Goal: Task Accomplishment & Management: Use online tool/utility

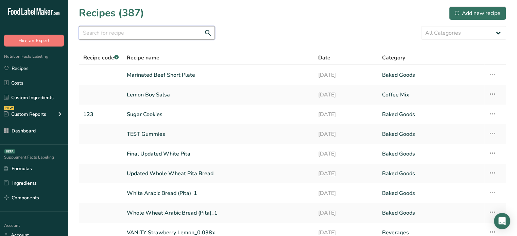
click at [176, 28] on input "text" at bounding box center [147, 33] width 136 height 14
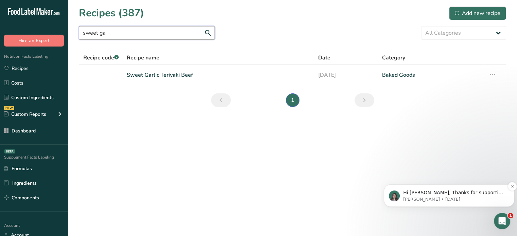
type input "sweet ga"
click at [438, 191] on p "Hi [PERSON_NAME], Thanks for supporting us with a G2 review! If you’ve submitte…" at bounding box center [454, 193] width 103 height 7
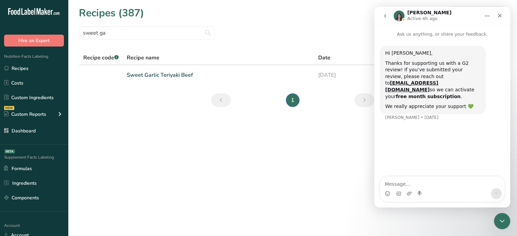
click at [430, 94] on b "free month subscription" at bounding box center [428, 96] width 65 height 5
click at [499, 14] on icon "Close" at bounding box center [499, 15] width 5 height 5
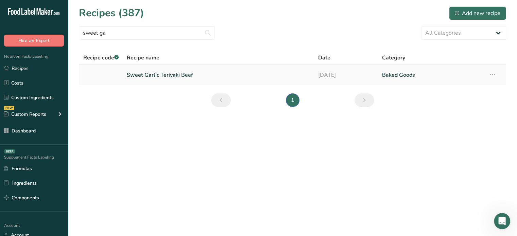
click at [186, 75] on link "Sweet Garlic Teriyaki Beef" at bounding box center [218, 75] width 183 height 14
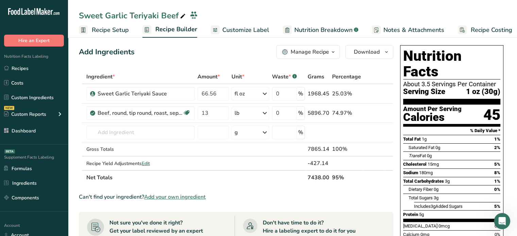
scroll to position [3, 0]
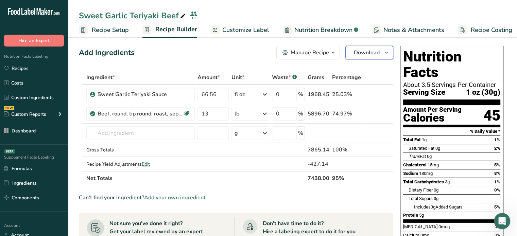
click at [357, 50] on span "Download" at bounding box center [367, 53] width 26 height 8
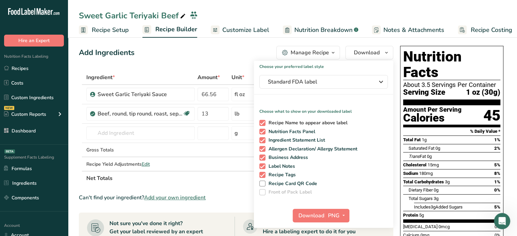
click at [286, 122] on span "Recipe Name to appear above label" at bounding box center [307, 123] width 82 height 6
click at [264, 122] on input "Recipe Name to appear above label" at bounding box center [262, 123] width 4 height 4
checkbox input "false"
click at [337, 216] on span "PNG" at bounding box center [334, 216] width 12 height 8
click at [313, 216] on span "Download" at bounding box center [312, 216] width 26 height 8
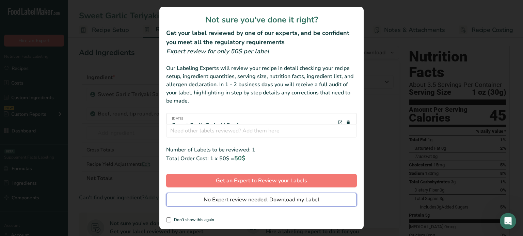
click at [227, 199] on span "No Expert review needed. Download my Label" at bounding box center [261, 200] width 116 height 8
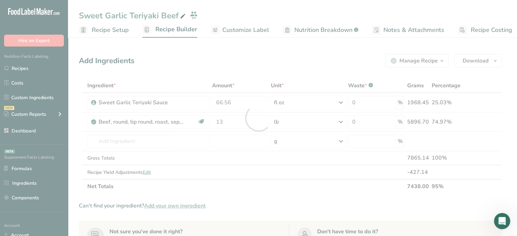
scroll to position [0, 0]
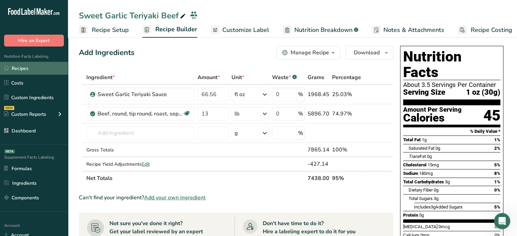
click at [47, 66] on link "Recipes" at bounding box center [34, 68] width 68 height 13
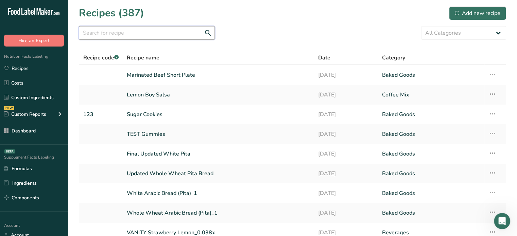
click at [129, 27] on input "text" at bounding box center [147, 33] width 136 height 14
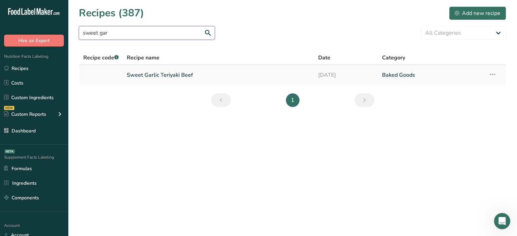
type input "sweet gar"
click at [138, 75] on link "Sweet Garlic Teriyaki Beef" at bounding box center [218, 75] width 183 height 14
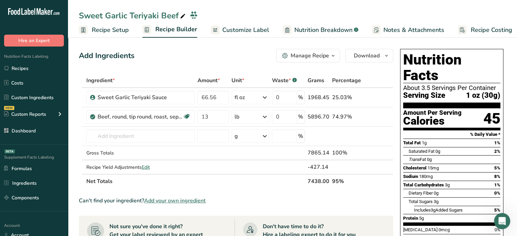
click at [154, 15] on div "Sweet Garlic Teriyaki Beef" at bounding box center [133, 16] width 108 height 12
click at [154, 15] on input "Sweet Garlic Teriyaki Beef" at bounding box center [287, 17] width 417 height 12
click at [40, 65] on link "Recipes" at bounding box center [34, 68] width 68 height 13
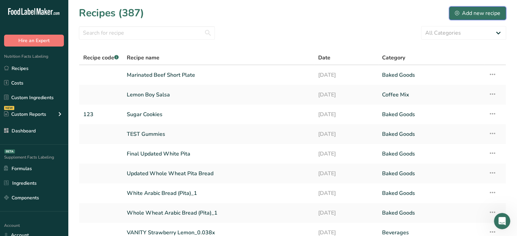
click at [492, 15] on div "Add new recipe" at bounding box center [478, 13] width 46 height 8
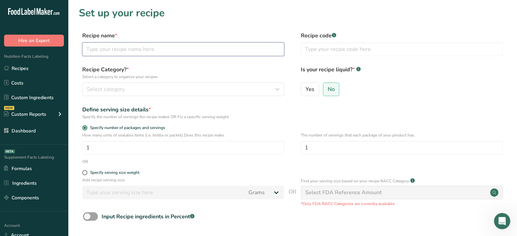
click at [281, 50] on input "text" at bounding box center [183, 50] width 202 height 14
paste input "Sweet Garlic Teriyaki Beef"
type input "Sweet Garlic Teriyaki Beef NEW"
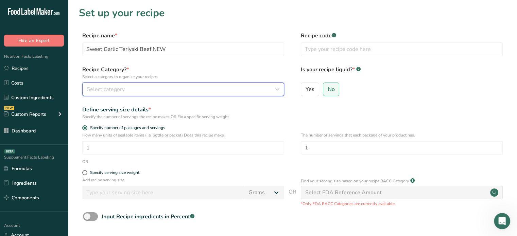
click at [214, 89] on div "Select category" at bounding box center [181, 89] width 189 height 8
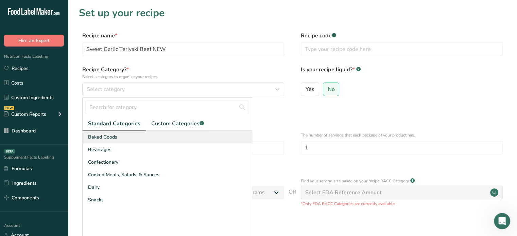
click at [184, 137] on div "Baked Goods" at bounding box center [167, 137] width 169 height 13
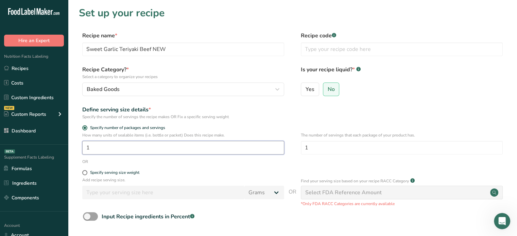
click at [215, 149] on input "1" at bounding box center [183, 148] width 202 height 14
drag, startPoint x: 391, startPoint y: 146, endPoint x: 301, endPoint y: 142, distance: 89.9
click at [301, 142] on input "1" at bounding box center [402, 148] width 202 height 14
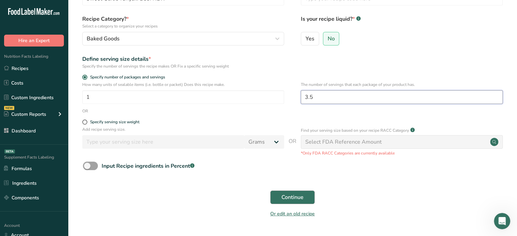
type input "3.5"
click at [291, 199] on span "Continue" at bounding box center [293, 198] width 22 height 8
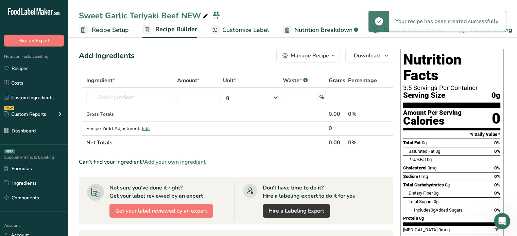
click at [186, 161] on span "Add your own ingredient" at bounding box center [175, 162] width 62 height 8
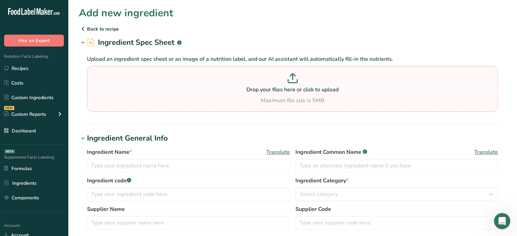
click at [264, 83] on p at bounding box center [293, 79] width 408 height 13
click at [264, 83] on input "Drop your files here or click to upload Maximum file size is 5MB" at bounding box center [292, 89] width 411 height 46
type input "C:\fakepath\Sweet Garlic Teriyaki Beef_9_2_2025, 2_48_10 PM.png"
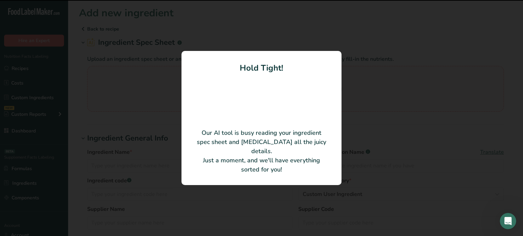
type input "Organic Top Round Beef (trimmed)"
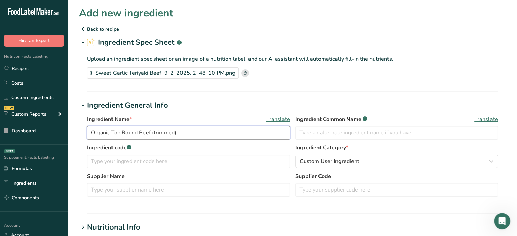
click at [203, 130] on input "Organic Top Round Beef (trimmed)" at bounding box center [188, 133] width 203 height 14
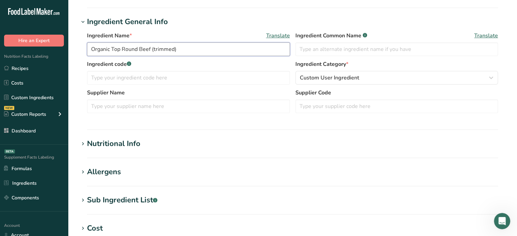
scroll to position [80, 0]
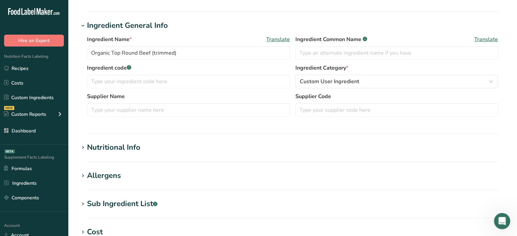
click at [144, 154] on section "Nutritional Info Serving Size .a-a{fill:#347362;}.b-a{fill:#fff;} Add ingredien…" at bounding box center [293, 152] width 428 height 20
click at [137, 150] on div "Nutritional Info" at bounding box center [113, 147] width 53 height 11
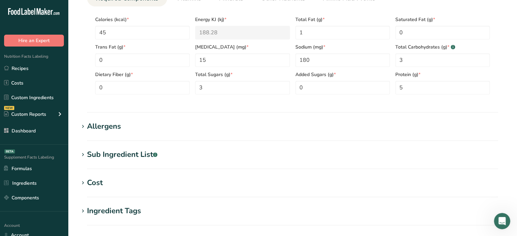
scroll to position [415, 0]
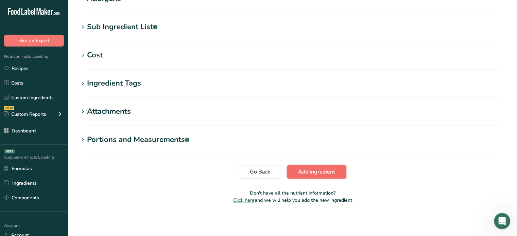
click at [306, 171] on span "Add ingredient" at bounding box center [316, 172] width 37 height 8
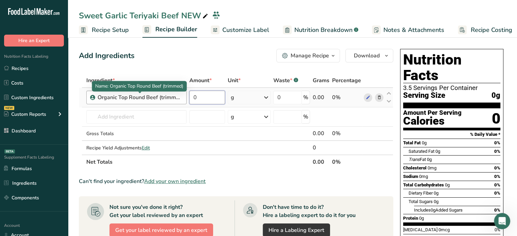
drag, startPoint x: 214, startPoint y: 99, endPoint x: 160, endPoint y: 100, distance: 53.8
click at [160, 100] on tr "Organic Top Round Beef (trimmed) 0 g Weight Units g kg mg See more Volume Units…" at bounding box center [236, 97] width 314 height 19
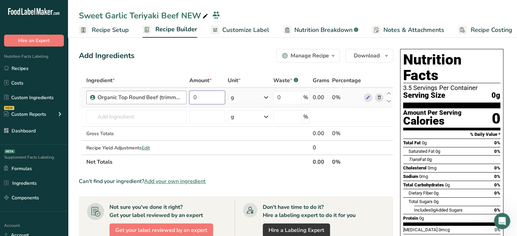
paste input "297.67"
type input "297.67"
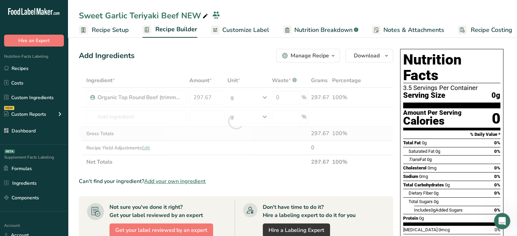
click at [194, 127] on div "Ingredient * Amount * Unit * Waste * .a-a{fill:#347362;}.b-a{fill:#fff;} Grams …" at bounding box center [236, 121] width 315 height 96
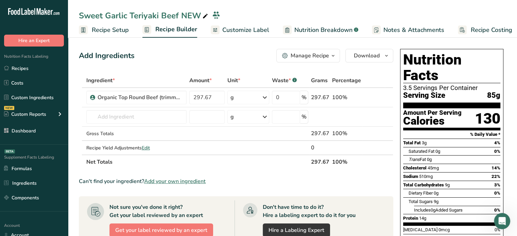
click at [249, 28] on span "Customize Label" at bounding box center [245, 30] width 47 height 9
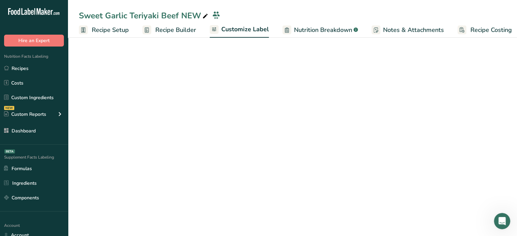
scroll to position [0, 6]
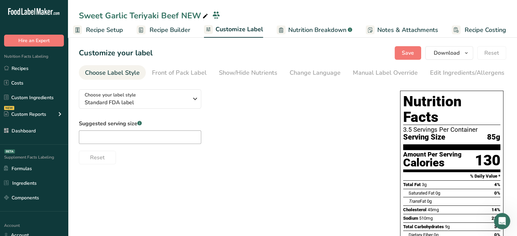
click at [136, 132] on div "Suggested serving size .a-a{fill:#347362;}.b-a{fill:#fff;}" at bounding box center [140, 132] width 122 height 24
click at [136, 133] on input "text" at bounding box center [140, 138] width 122 height 14
type input "3 oz"
click at [404, 51] on span "Save" at bounding box center [408, 53] width 12 height 8
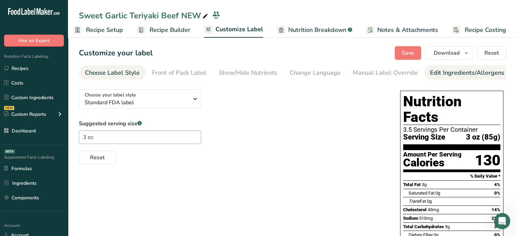
click at [445, 76] on div "Edit Ingredients/Allergens List" at bounding box center [473, 72] width 86 height 9
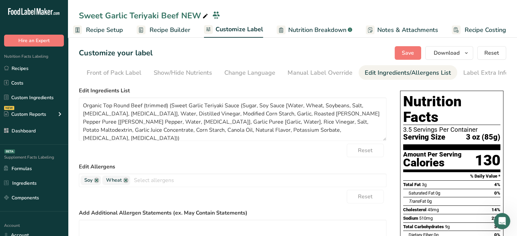
scroll to position [0, 67]
drag, startPoint x: 82, startPoint y: 105, endPoint x: 342, endPoint y: 135, distance: 260.9
click at [342, 135] on textarea "Organic Top Round Beef (trimmed) (Sweet Garlic Teriyaki Sauce (Sugar, Soy Sauce…" at bounding box center [233, 120] width 308 height 44
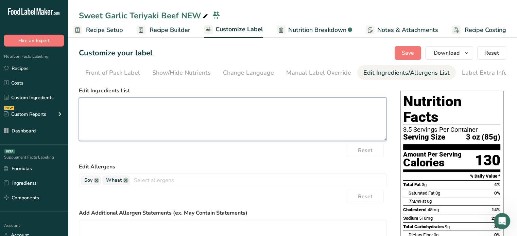
paste textarea "Organic Top Round Beef (trimmed), Sweet Garlic Teriyaki Sauce (Sugar, Soy Sauce…"
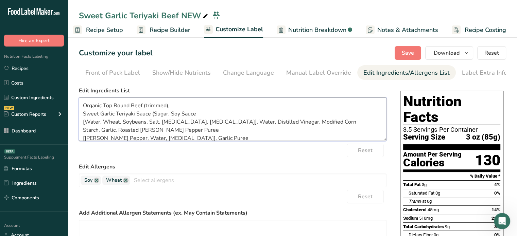
scroll to position [42, 0]
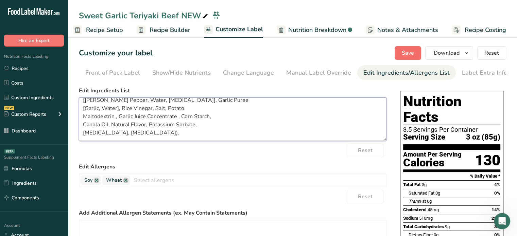
type textarea "Organic Top Round Beef (trimmed), Sweet Garlic Teriyaki Sauce (Sugar, Soy Sauce…"
click at [414, 55] on span "Save" at bounding box center [408, 53] width 12 height 8
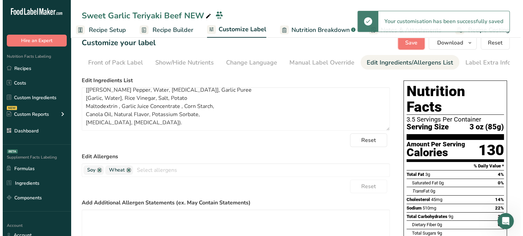
scroll to position [0, 0]
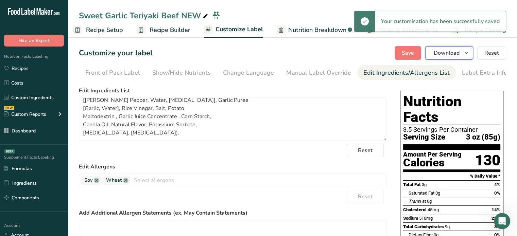
click at [457, 48] on button "Download" at bounding box center [450, 53] width 48 height 14
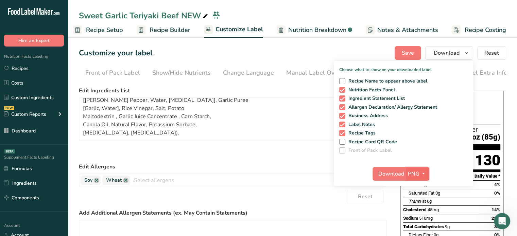
click at [419, 170] on span "PNG" at bounding box center [414, 174] width 12 height 8
click at [422, 219] on link "PDF" at bounding box center [419, 221] width 22 height 11
click at [391, 171] on span "Download" at bounding box center [392, 174] width 26 height 8
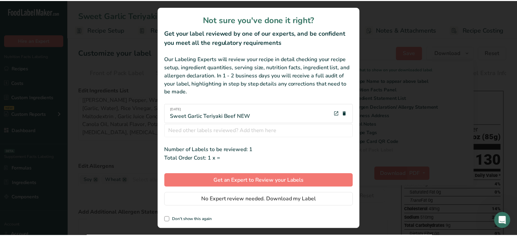
scroll to position [0, 1]
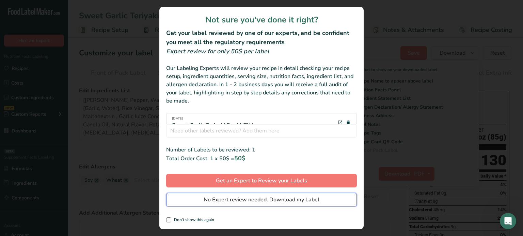
click at [325, 197] on button "No Expert review needed. Download my Label" at bounding box center [261, 200] width 191 height 14
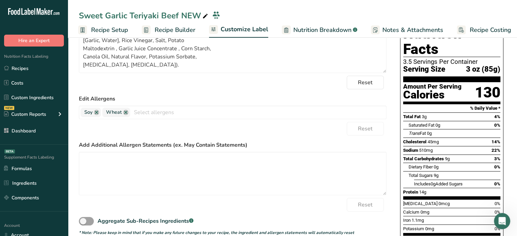
scroll to position [0, 0]
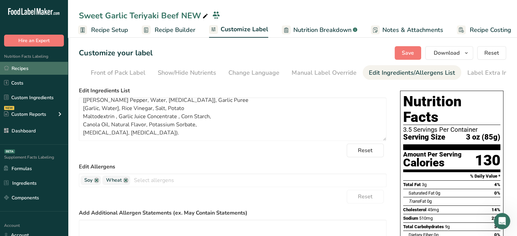
click at [63, 67] on link "Recipes" at bounding box center [34, 68] width 68 height 13
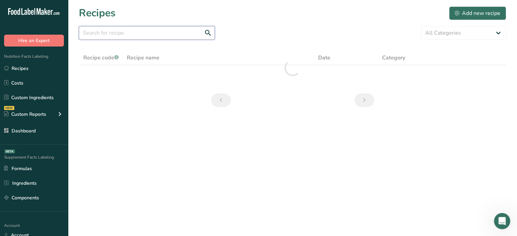
click at [186, 32] on input "text" at bounding box center [147, 33] width 136 height 14
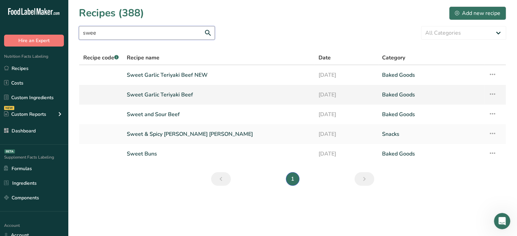
type input "swee"
click at [178, 93] on link "Sweet Garlic Teriyaki Beef" at bounding box center [218, 95] width 183 height 14
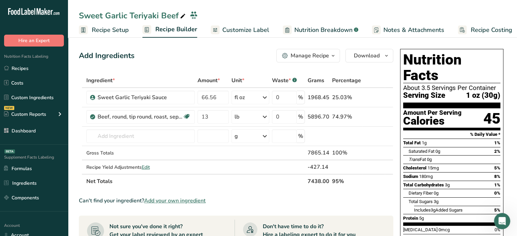
click at [237, 33] on span "Customize Label" at bounding box center [245, 30] width 47 height 9
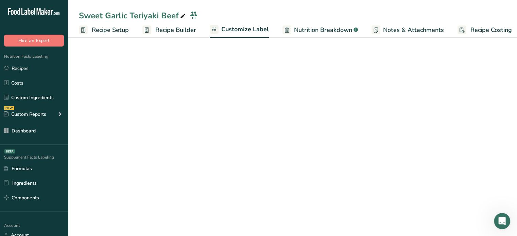
scroll to position [0, 6]
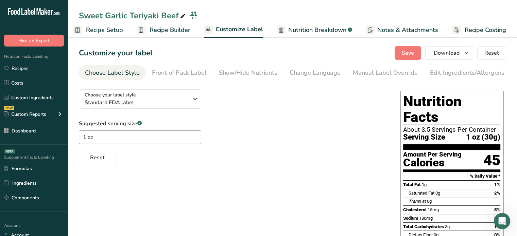
click at [284, 35] on link "Nutrition Breakdown .a-a{fill:#347362;}.b-a{fill:#fff;}" at bounding box center [315, 29] width 76 height 15
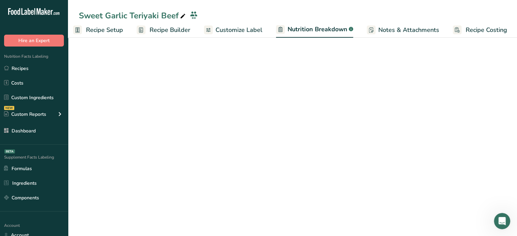
scroll to position [0, 6]
select select "Calories"
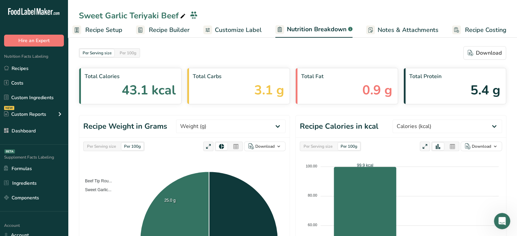
click at [112, 144] on div "Per Serving size" at bounding box center [101, 146] width 34 height 7
click at [225, 124] on select "Weight (g) Calories (kcal) Energy KJ (kj) Total Fat (g) Saturated Fat (g) Trans…" at bounding box center [231, 127] width 110 height 14
click at [202, 120] on select "Weight (g) Calories (kcal) Energy KJ (kj) Total Fat (g) Saturated Fat (g) Trans…" at bounding box center [231, 127] width 110 height 14
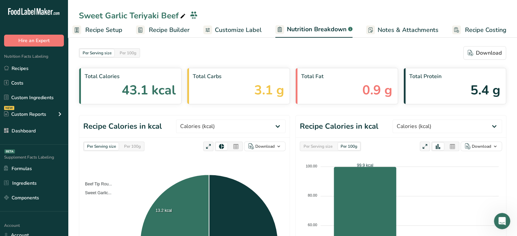
click at [179, 117] on header "Recipe Calories in kcal Weight (g) Calories (kcal) Energy KJ (kj) Total Fat (g)…" at bounding box center [184, 127] width 211 height 22
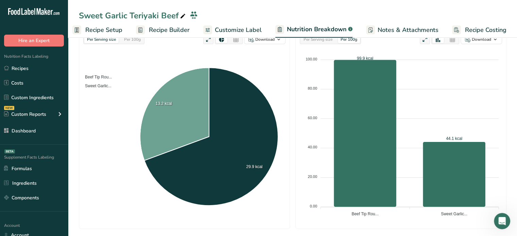
scroll to position [109, 0]
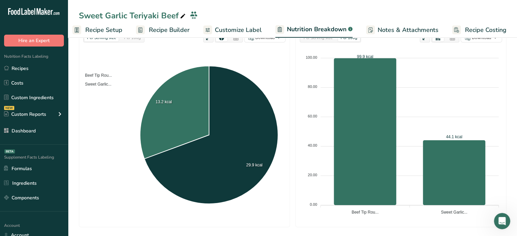
click at [260, 54] on div "Beef Tip Rou... Sweet Garlic... 29.9 kcal 13.2 kcal Beef Tip Round: 29.9 kcal -…" at bounding box center [184, 135] width 202 height 175
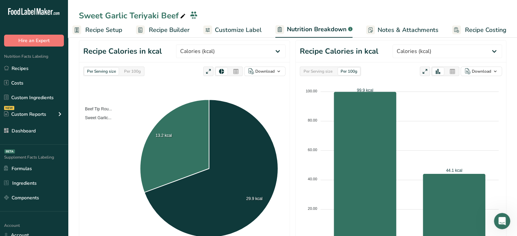
scroll to position [54, 0]
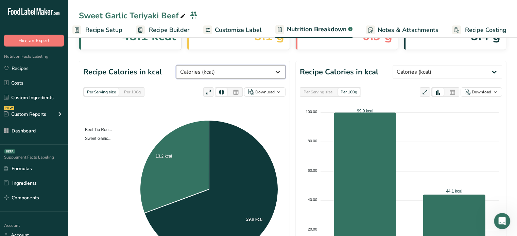
click at [238, 79] on select "Weight (g) Calories (kcal) Energy KJ (kj) Total Fat (g) Saturated Fat (g) Trans…" at bounding box center [231, 72] width 110 height 14
select select "Weight"
click at [202, 65] on select "Weight (g) Calories (kcal) Energy KJ (kj) Total Fat (g) Saturated Fat (g) Trans…" at bounding box center [231, 72] width 110 height 14
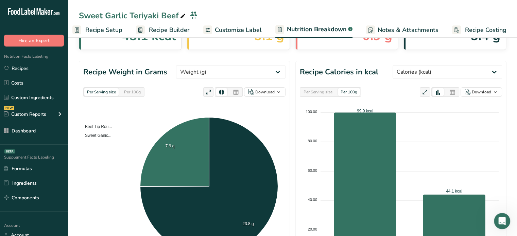
click at [187, 27] on span "Recipe Builder" at bounding box center [169, 30] width 41 height 9
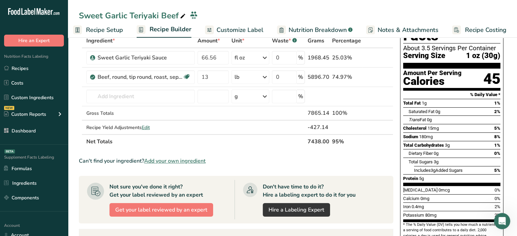
scroll to position [38, 0]
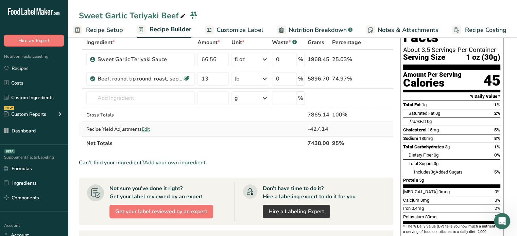
click at [148, 126] on span "Edit" at bounding box center [146, 129] width 8 height 6
select select "0"
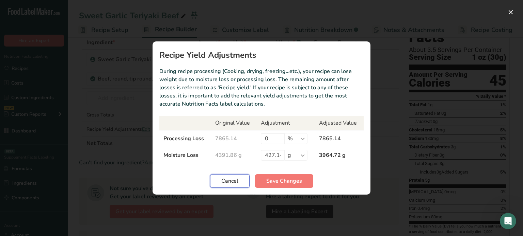
click at [225, 180] on span "Cancel" at bounding box center [229, 181] width 17 height 8
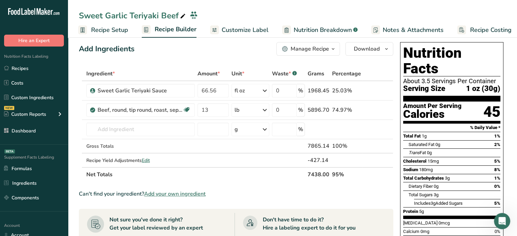
scroll to position [0, 0]
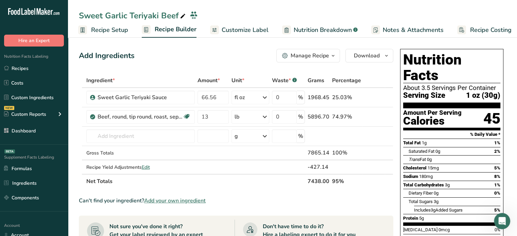
click at [328, 53] on div "Manage Recipe" at bounding box center [310, 56] width 38 height 8
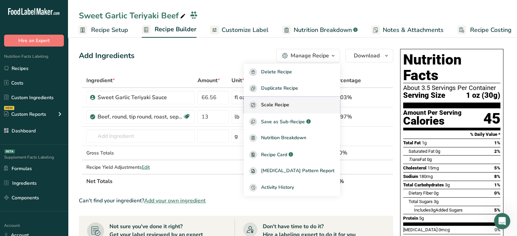
click at [289, 103] on span "Scale Recipe" at bounding box center [275, 105] width 28 height 8
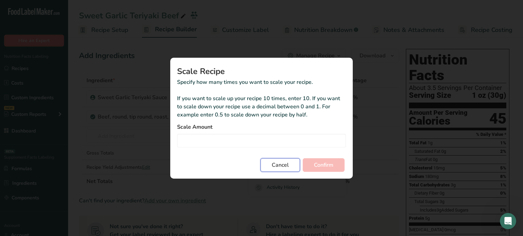
click at [284, 169] on button "Cancel" at bounding box center [279, 166] width 39 height 14
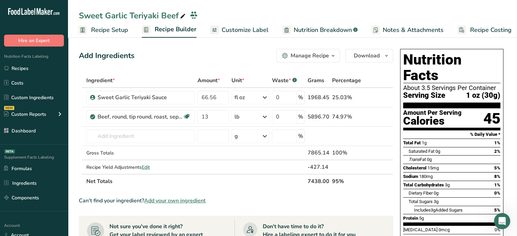
click at [317, 178] on th "7438.00" at bounding box center [319, 181] width 24 height 14
copy tr "7438.00"
click at [320, 58] on div "Manage Recipe" at bounding box center [310, 56] width 38 height 8
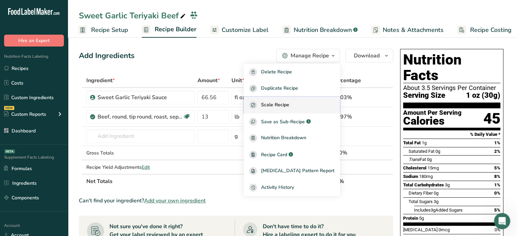
click at [316, 103] on div "Scale Recipe" at bounding box center [291, 105] width 85 height 8
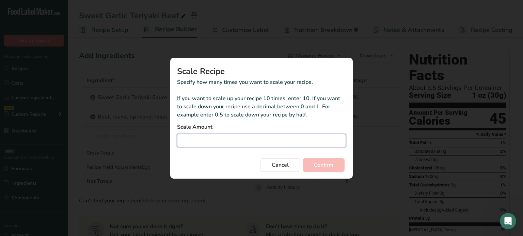
click at [290, 135] on input "Duplicate recipe modal" at bounding box center [261, 141] width 169 height 14
type input "0.04"
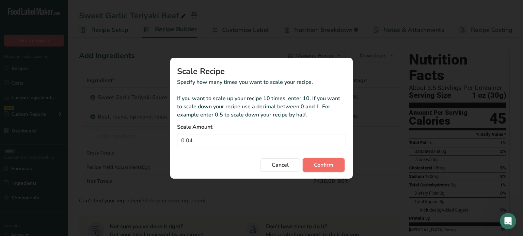
click at [318, 169] on span "Confirm" at bounding box center [323, 165] width 19 height 8
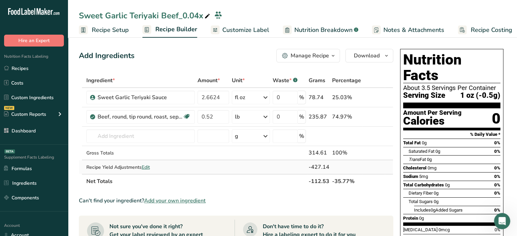
click at [143, 165] on span "Edit" at bounding box center [146, 167] width 8 height 6
select select "0"
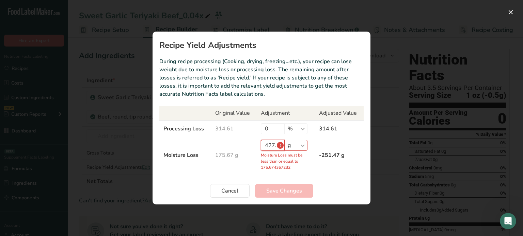
click at [267, 143] on input "427.14" at bounding box center [273, 145] width 24 height 11
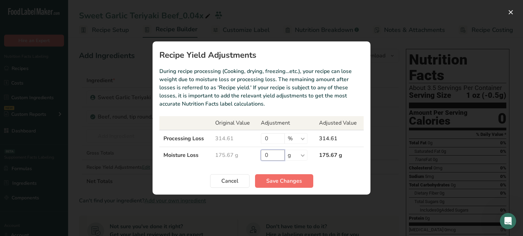
type input "0"
click at [290, 185] on span "Save Changes" at bounding box center [284, 181] width 36 height 8
